Goal: Navigation & Orientation: Find specific page/section

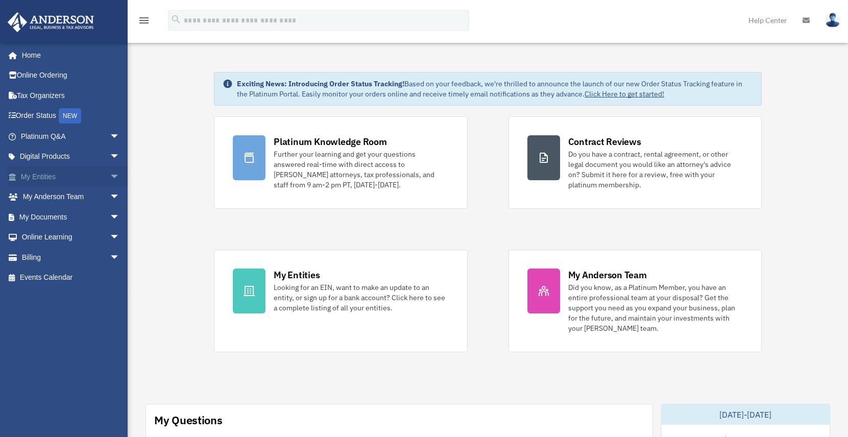
click at [43, 174] on link "My Entities arrow_drop_down" at bounding box center [71, 176] width 128 height 20
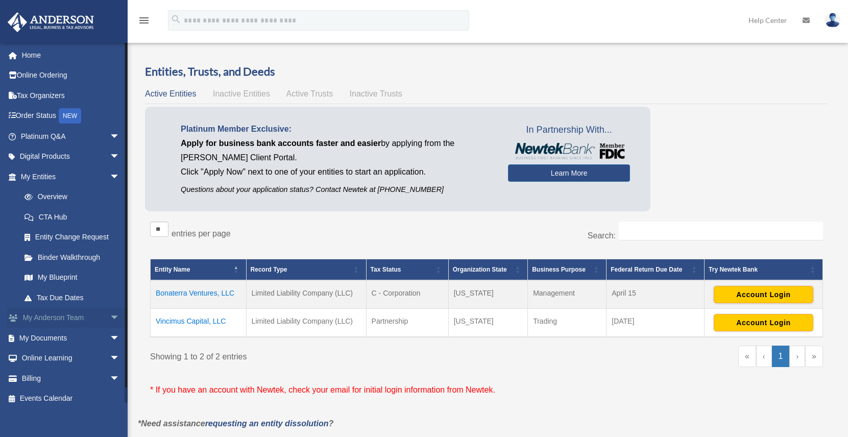
click at [51, 320] on link "My Anderson Team arrow_drop_down" at bounding box center [71, 318] width 128 height 20
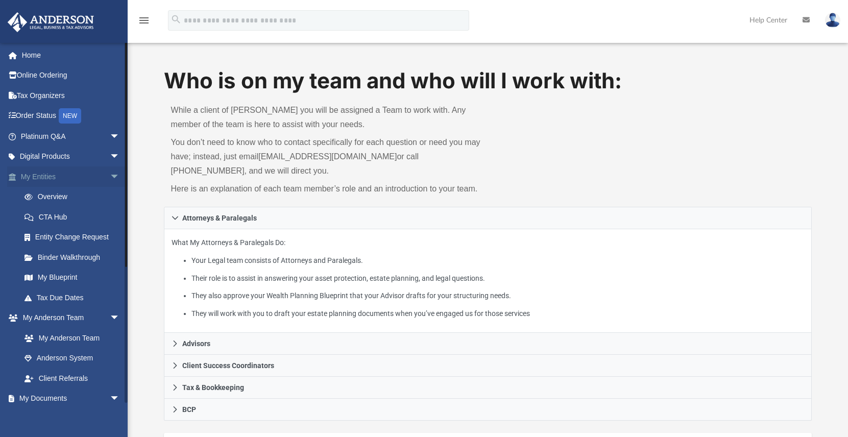
click at [110, 176] on span "arrow_drop_down" at bounding box center [120, 176] width 20 height 21
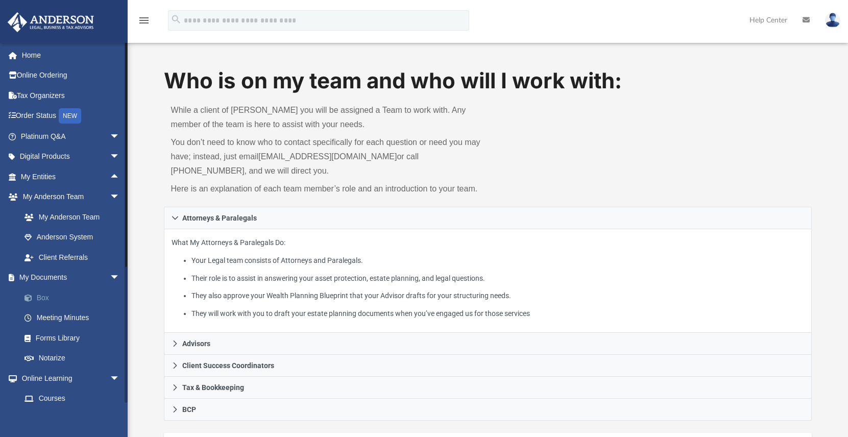
click at [51, 298] on link "Box" at bounding box center [74, 298] width 121 height 20
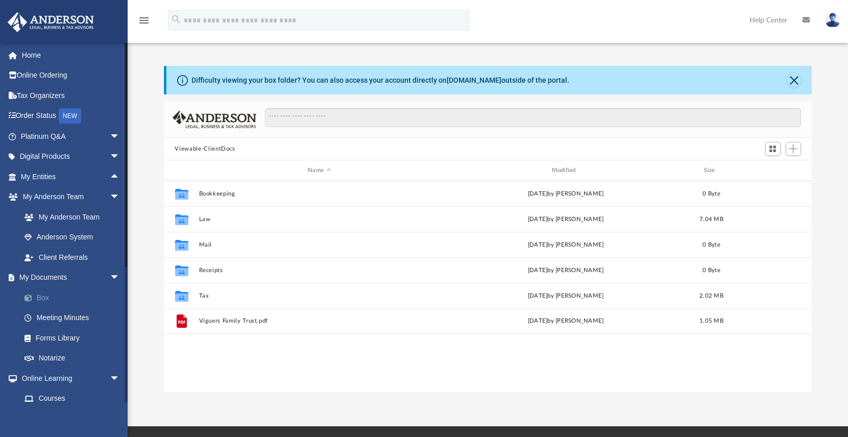
scroll to position [224, 641]
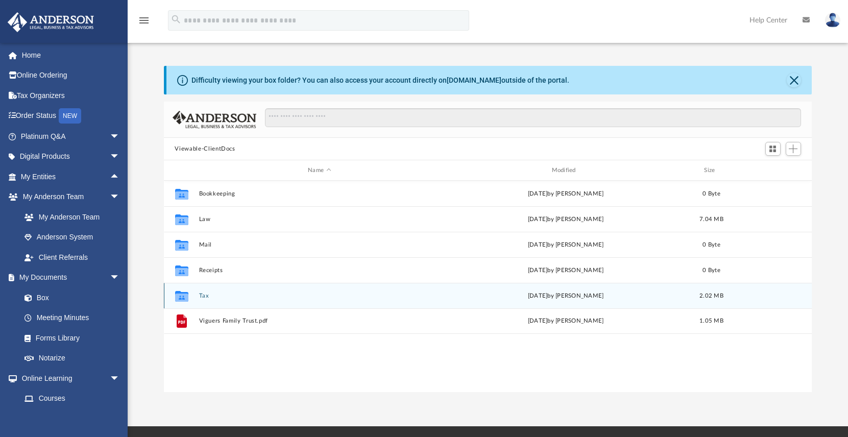
click at [180, 297] on icon "grid" at bounding box center [181, 296] width 13 height 11
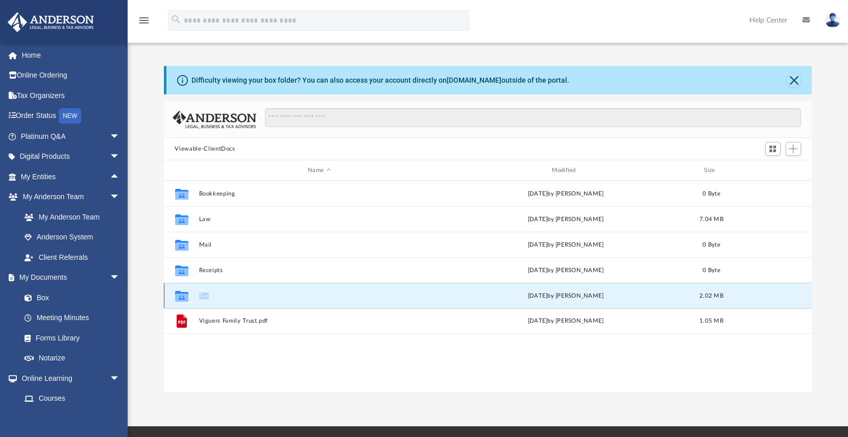
click at [180, 297] on icon "grid" at bounding box center [181, 296] width 13 height 11
click at [208, 296] on button "Tax" at bounding box center [320, 296] width 242 height 7
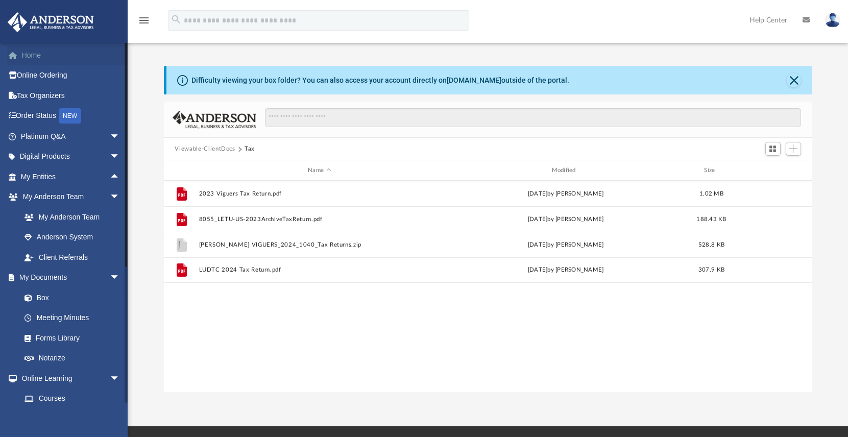
click at [35, 55] on link "Home" at bounding box center [71, 55] width 128 height 20
